Goal: Obtain resource: Download file/media

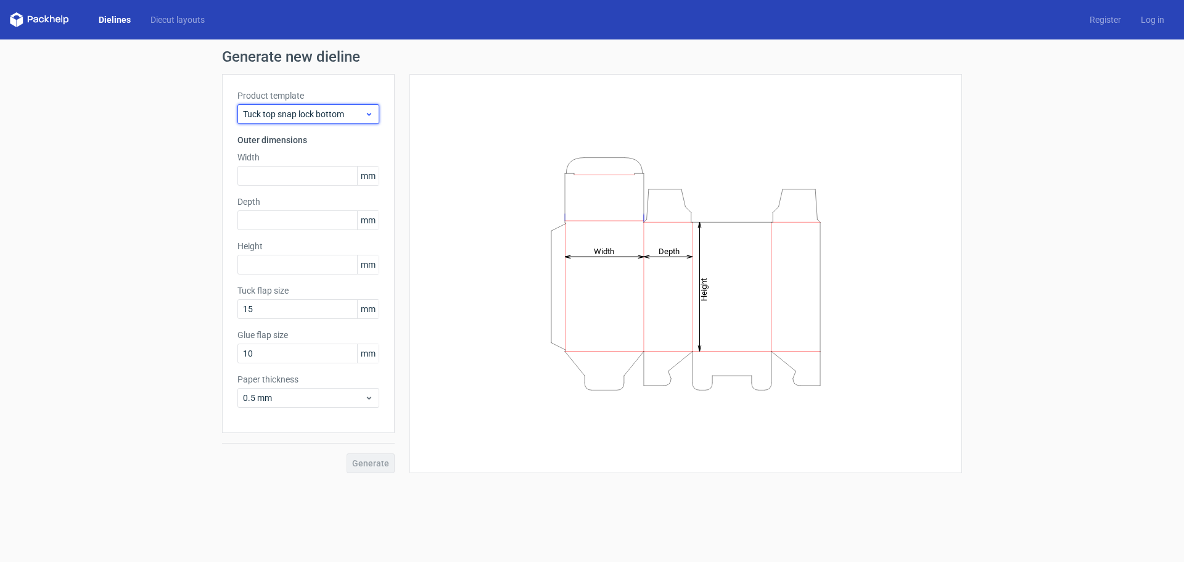
click at [359, 114] on span "Tuck top snap lock bottom" at bounding box center [303, 114] width 121 height 12
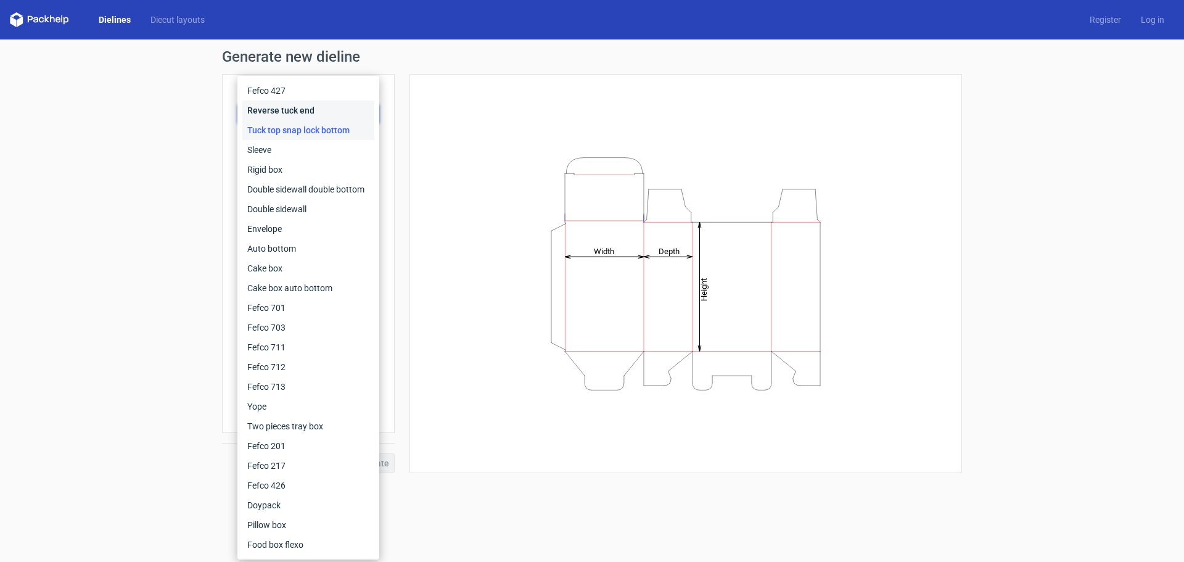
click at [348, 112] on div "Reverse tuck end" at bounding box center [308, 110] width 132 height 20
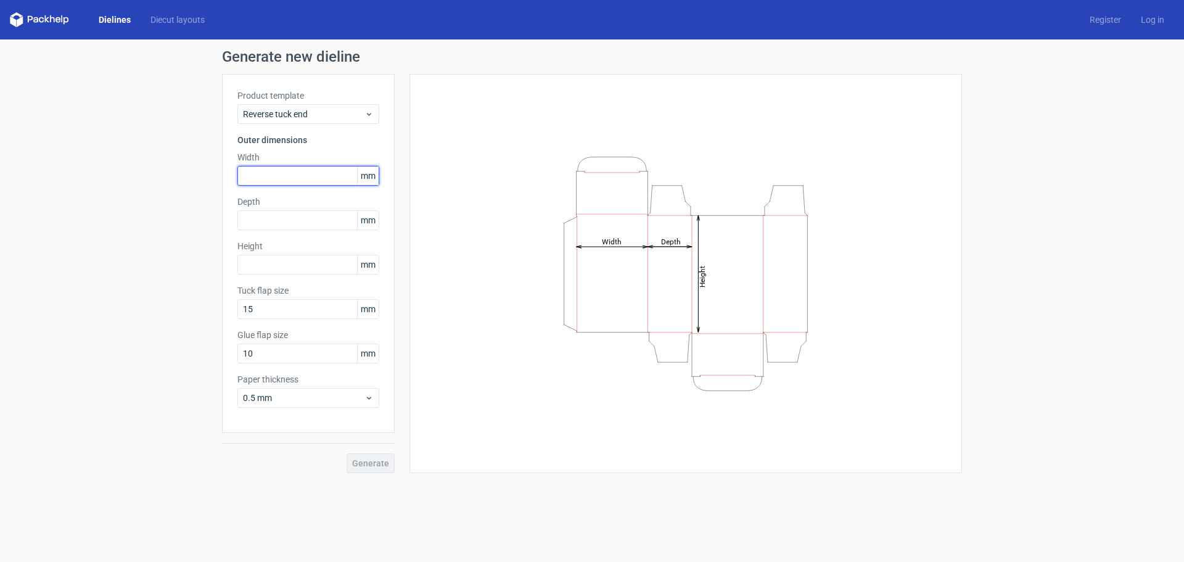
click at [319, 180] on input "text" at bounding box center [308, 176] width 142 height 20
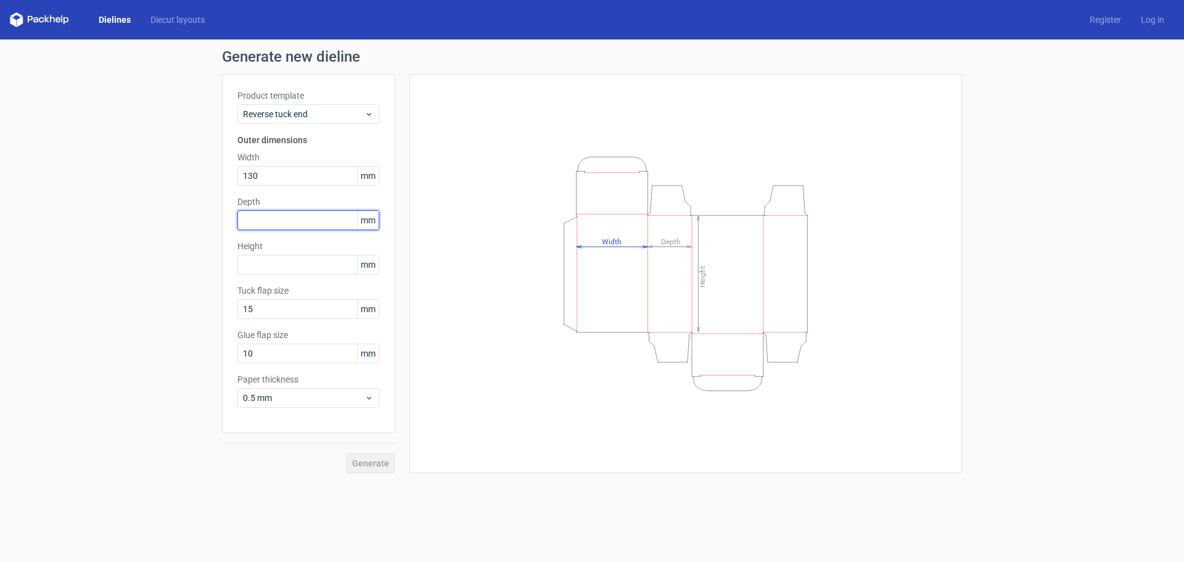
click at [284, 220] on input "text" at bounding box center [308, 220] width 142 height 20
click at [270, 176] on input "130" at bounding box center [308, 176] width 142 height 20
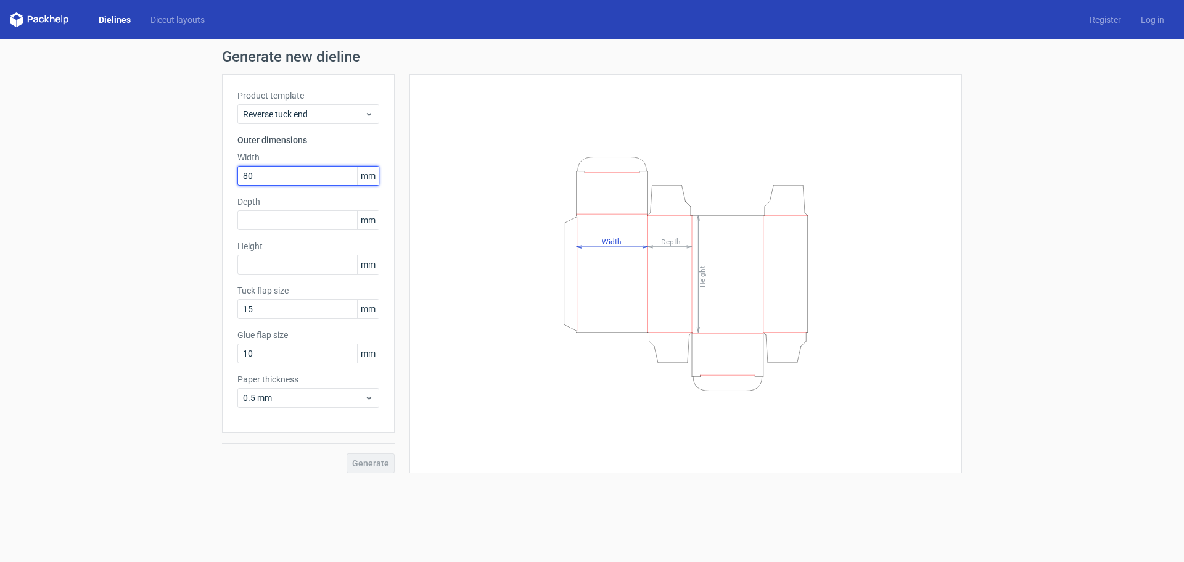
type input "80"
type input "30"
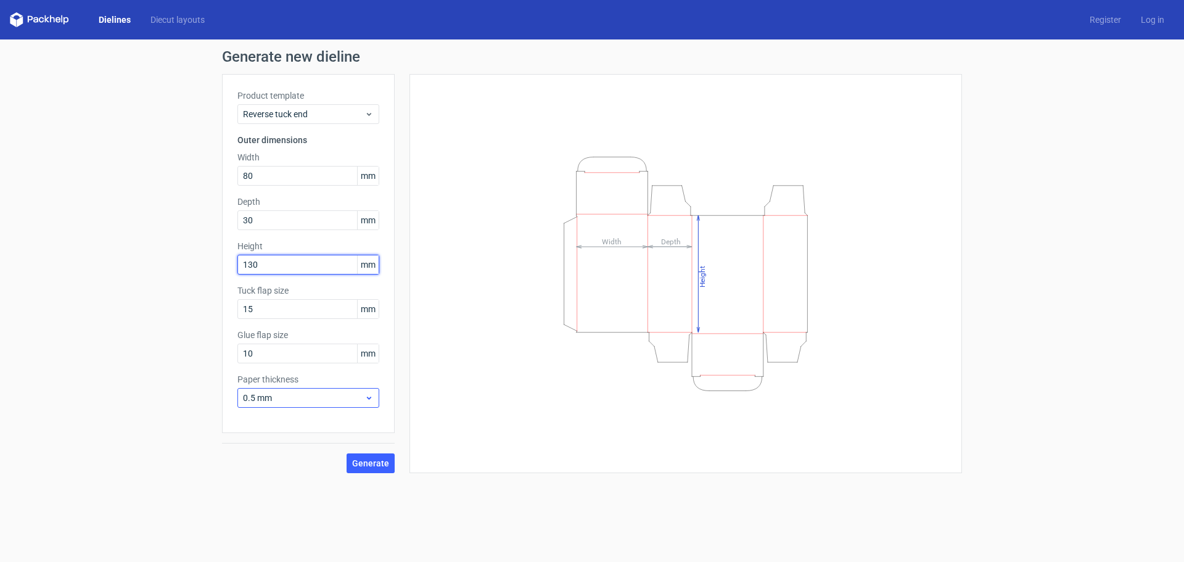
type input "130"
click at [369, 400] on icon at bounding box center [368, 398] width 9 height 10
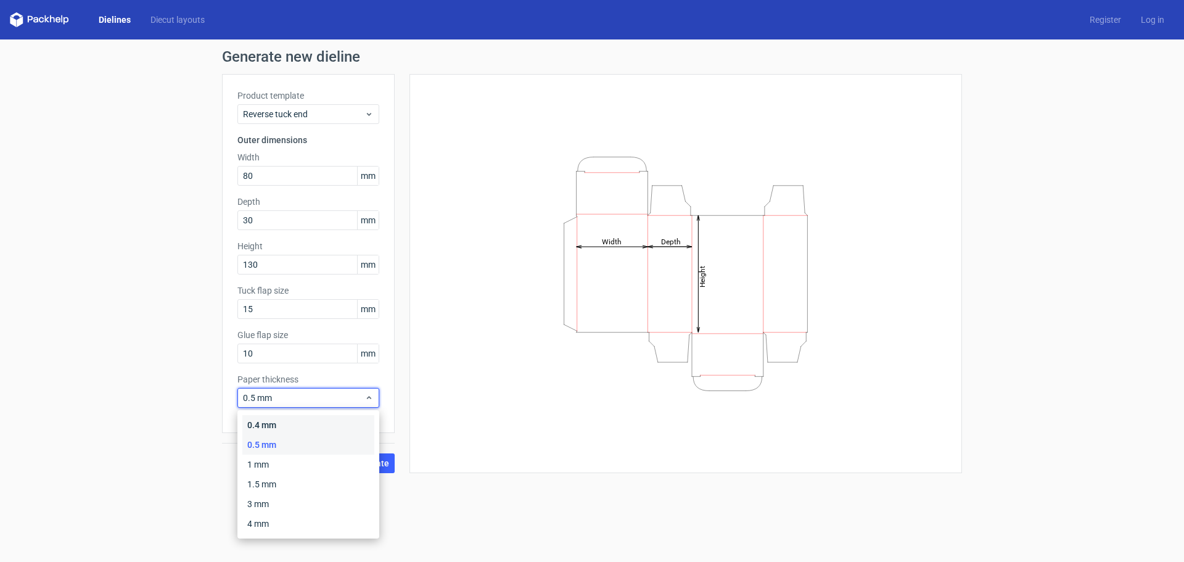
click at [358, 415] on div "0.4 mm" at bounding box center [308, 425] width 132 height 20
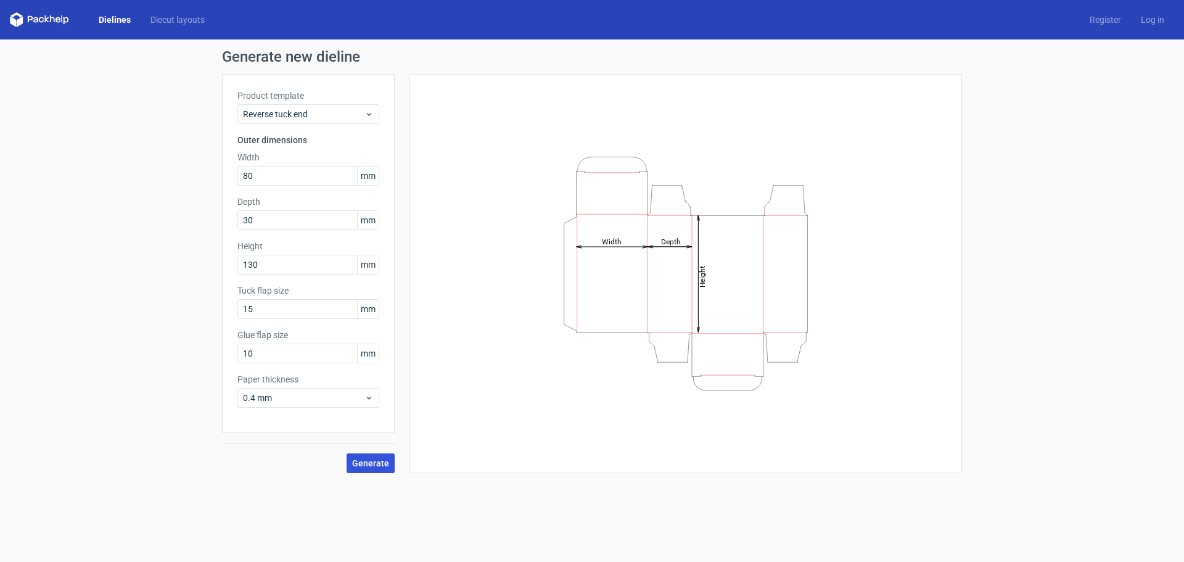
click at [375, 465] on span "Generate" at bounding box center [370, 463] width 37 height 9
click at [261, 177] on input "text" at bounding box center [308, 176] width 142 height 20
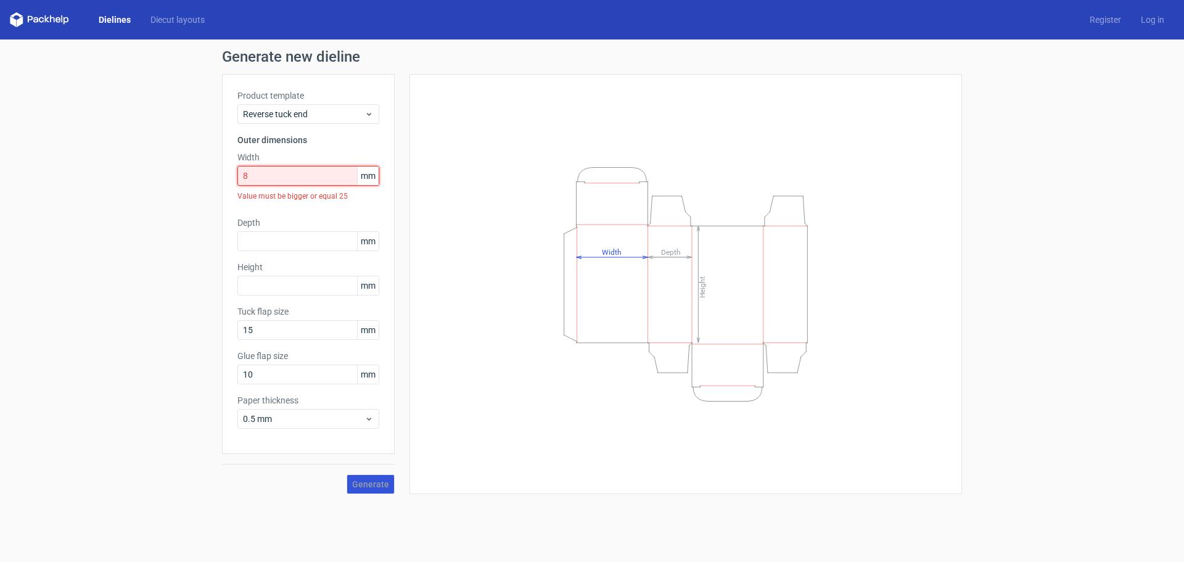
click at [305, 178] on input "8" at bounding box center [308, 176] width 142 height 20
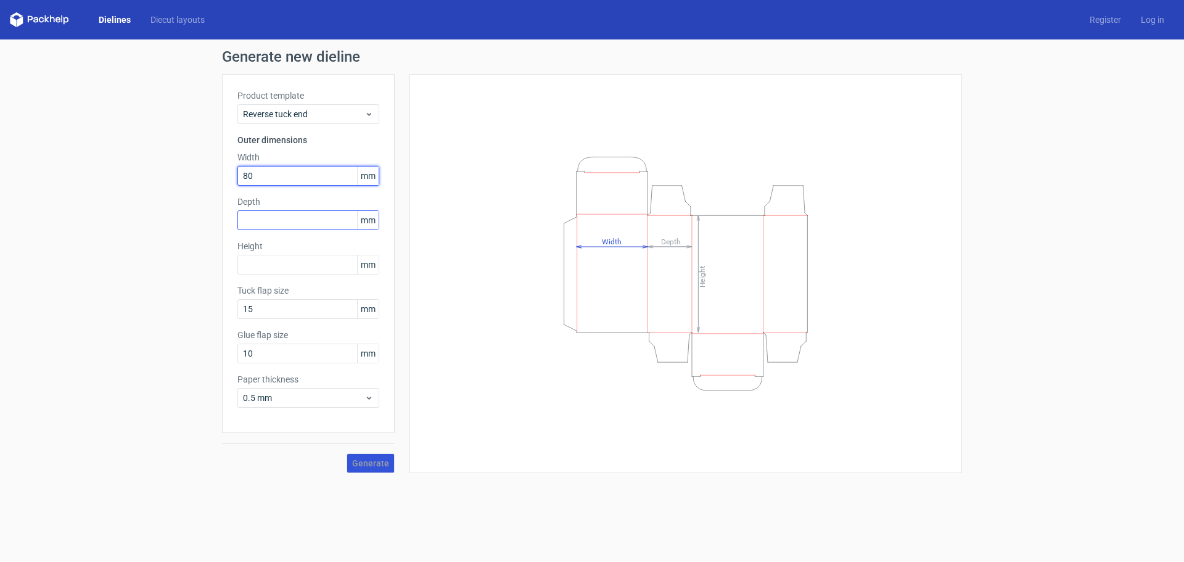
type input "80"
click at [289, 216] on input "text" at bounding box center [308, 220] width 142 height 20
type input "2"
type input "30"
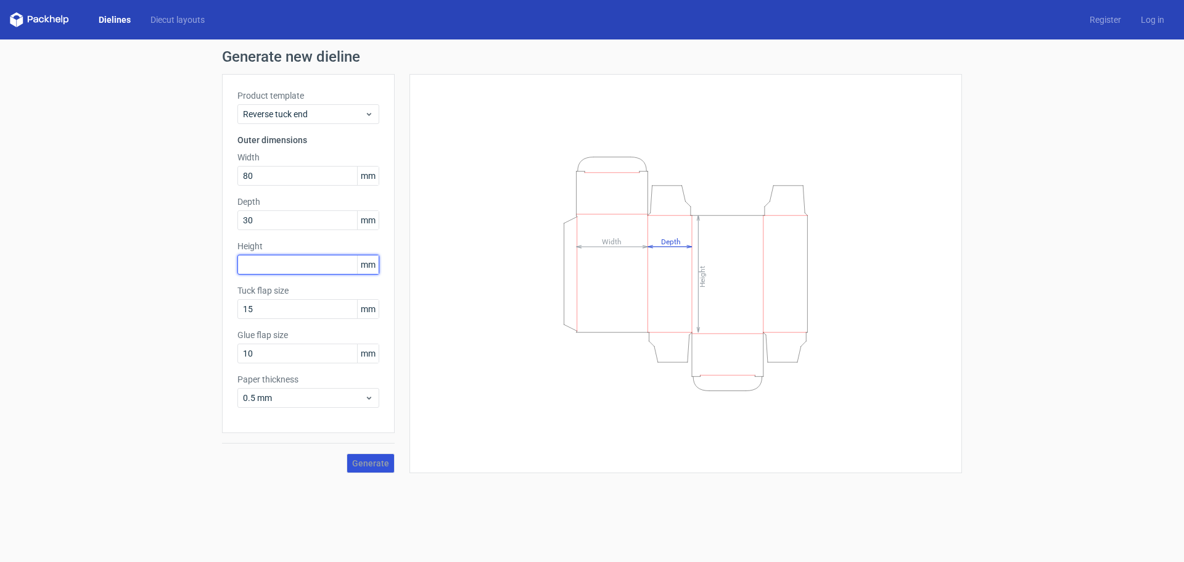
click at [290, 258] on input "text" at bounding box center [308, 265] width 142 height 20
type input "130"
click at [352, 398] on span "0.5 mm" at bounding box center [303, 398] width 121 height 12
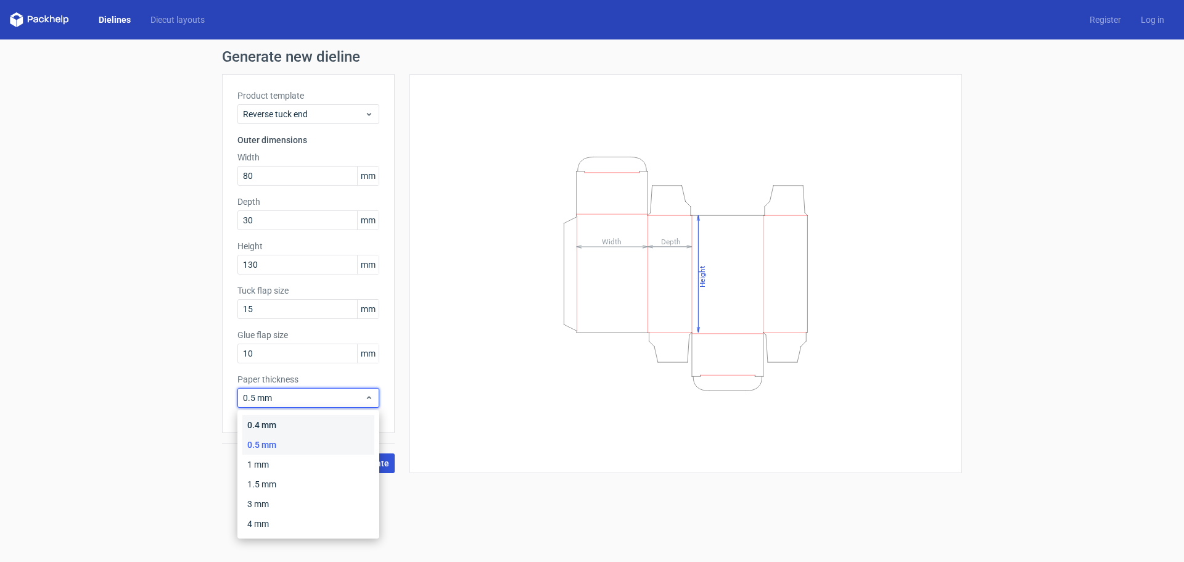
click at [319, 432] on div "0.4 mm" at bounding box center [308, 425] width 132 height 20
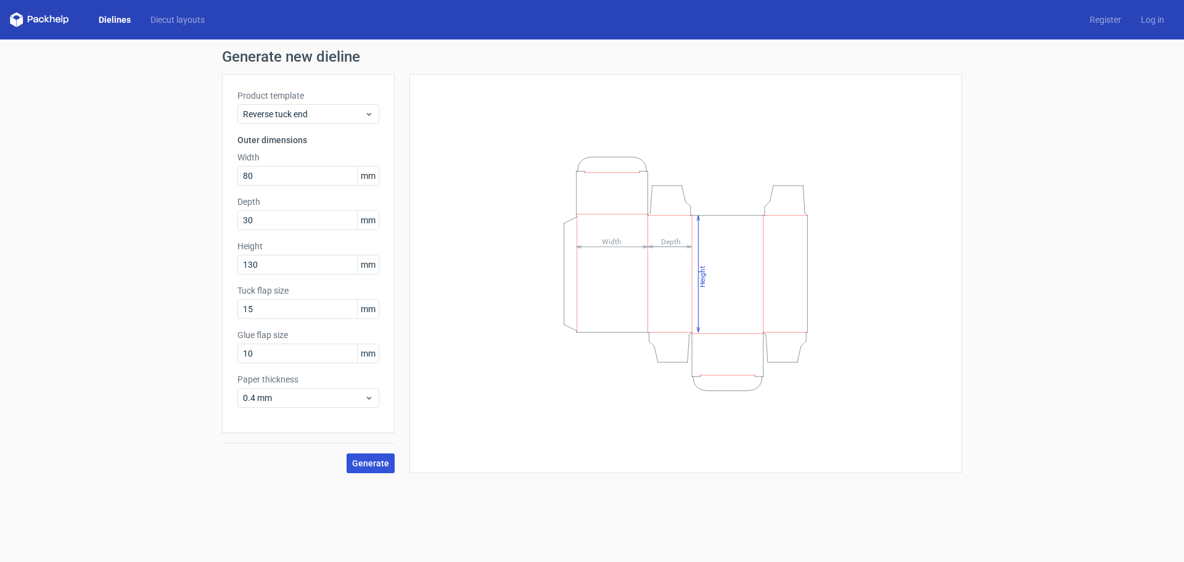
click at [384, 464] on span "Generate" at bounding box center [370, 463] width 37 height 9
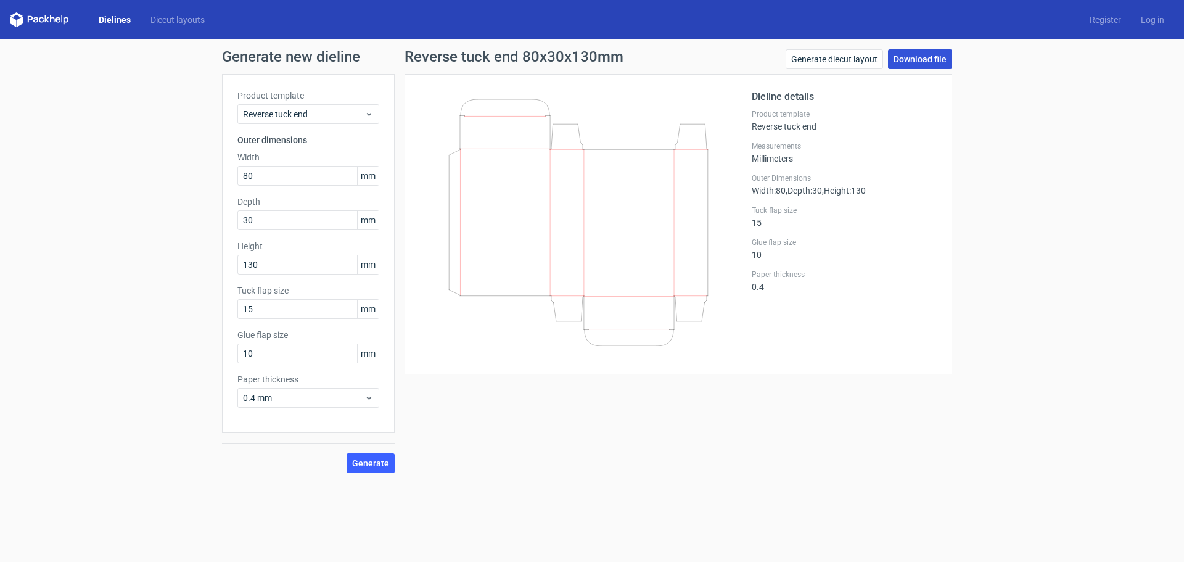
click at [927, 54] on link "Download file" at bounding box center [920, 59] width 64 height 20
click at [252, 174] on input "80" at bounding box center [308, 176] width 142 height 20
type input "30"
type input "80"
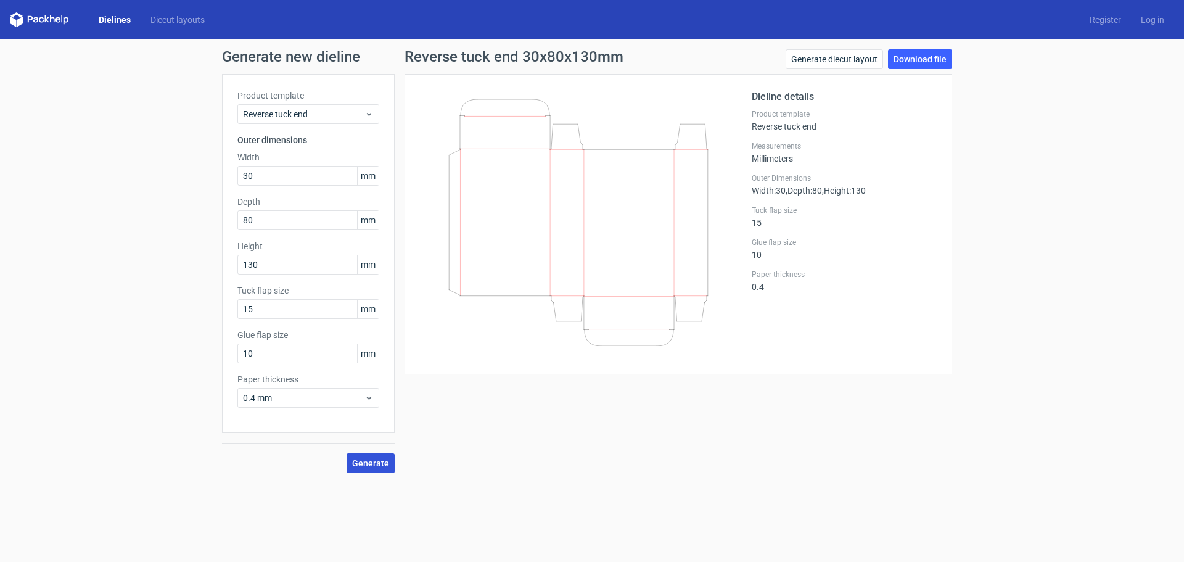
click at [359, 460] on span "Generate" at bounding box center [370, 463] width 37 height 9
click at [263, 177] on input "30" at bounding box center [308, 176] width 142 height 20
type input "80"
type input "30"
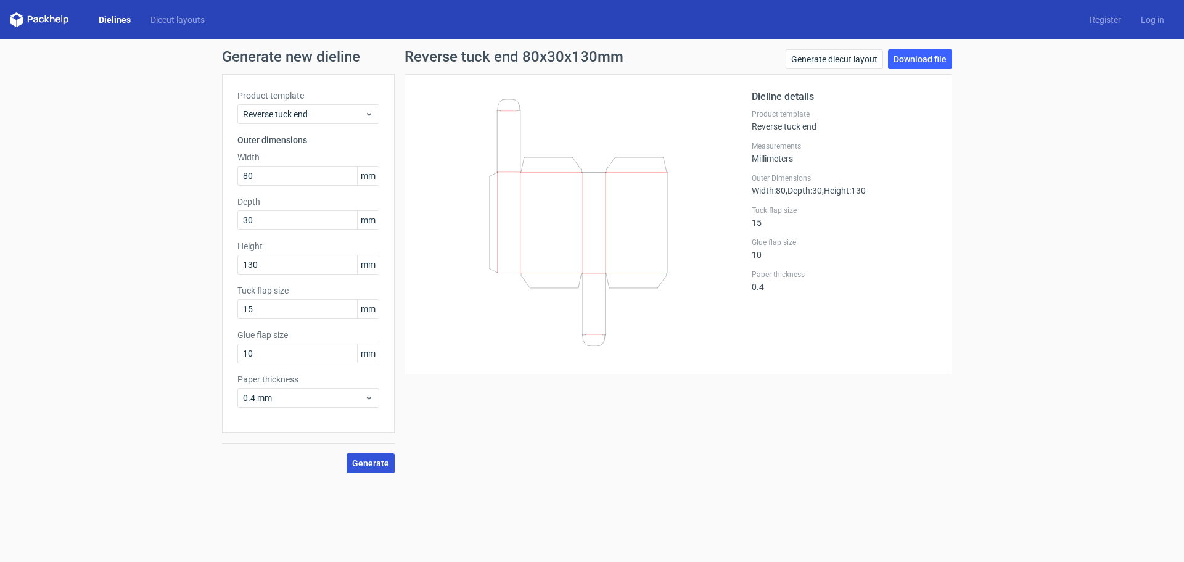
click at [379, 454] on button "Generate" at bounding box center [370, 463] width 48 height 20
click at [929, 60] on link "Download file" at bounding box center [920, 59] width 64 height 20
